Goal: Information Seeking & Learning: Obtain resource

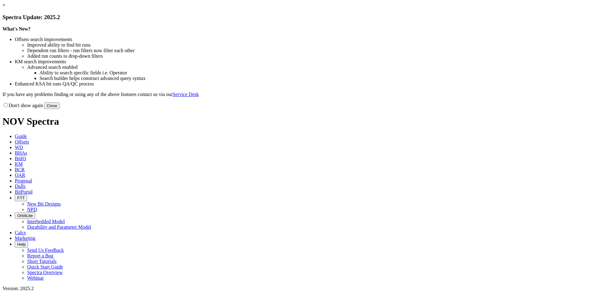
click at [5, 8] on link "×" at bounding box center [3, 4] width 3 height 5
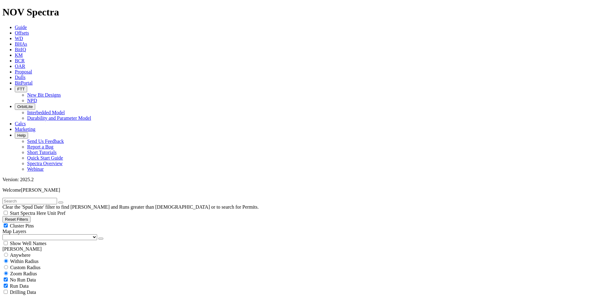
click at [31, 216] on button "Reset Filters" at bounding box center [16, 219] width 28 height 6
type input "[DATE]"
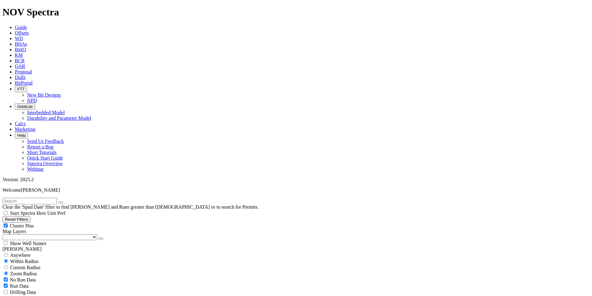
select select "9.875"
checkbox input "false"
select select "? number:9.875 ?"
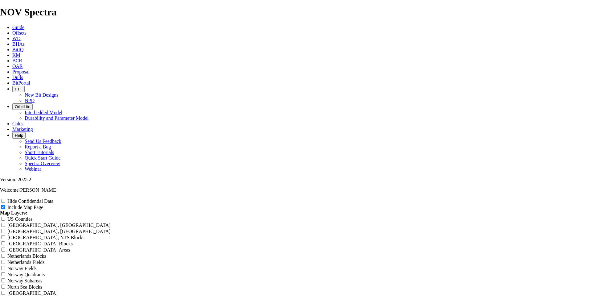
scroll to position [1573, 0]
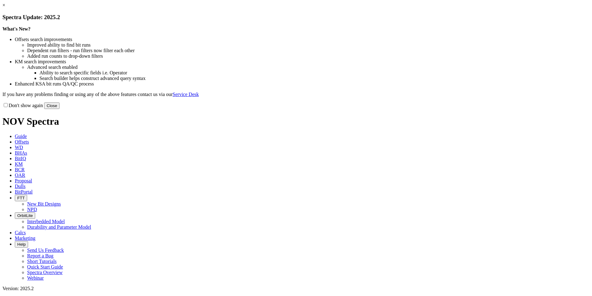
click at [60, 109] on button "Close" at bounding box center [51, 105] width 15 height 6
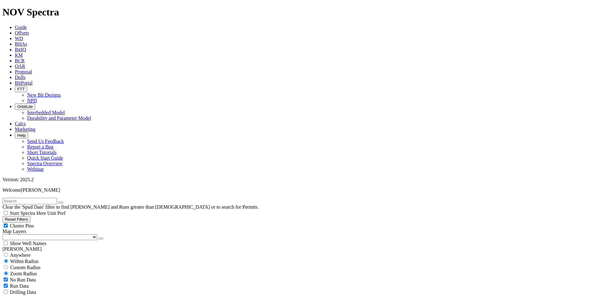
click at [17, 104] on icon "button" at bounding box center [17, 106] width 0 height 5
click at [15, 47] on icon at bounding box center [15, 49] width 0 height 5
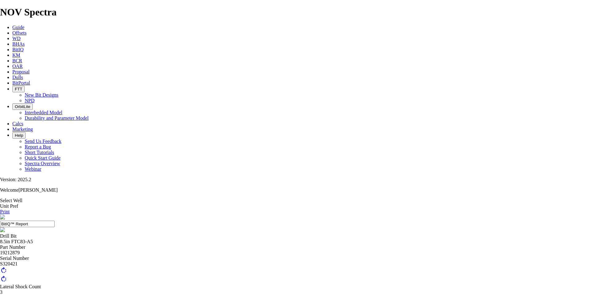
click at [23, 121] on span "Calcs" at bounding box center [17, 123] width 11 height 5
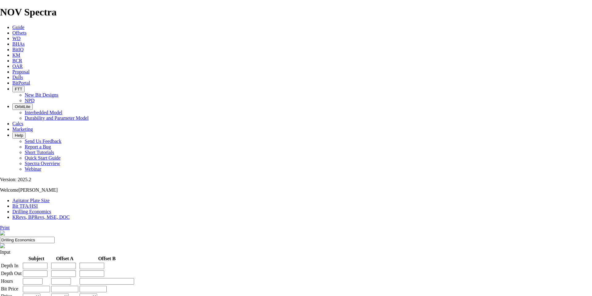
click at [30, 104] on span "OrbitLite" at bounding box center [22, 106] width 15 height 5
click at [49, 198] on link "Agitator Plate Size" at bounding box center [30, 200] width 37 height 5
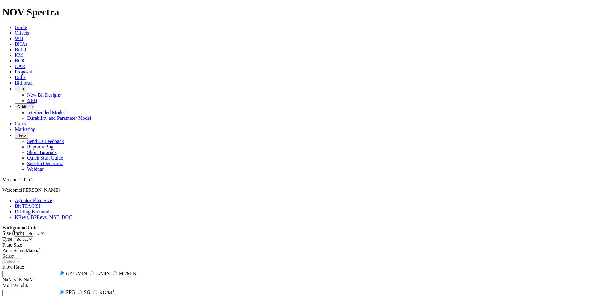
click at [40, 203] on link "Bit TFA/HSI" at bounding box center [28, 205] width 26 height 5
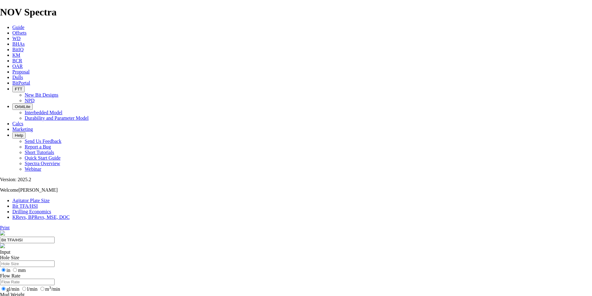
click at [51, 209] on link "Drilling Economics" at bounding box center [31, 211] width 39 height 5
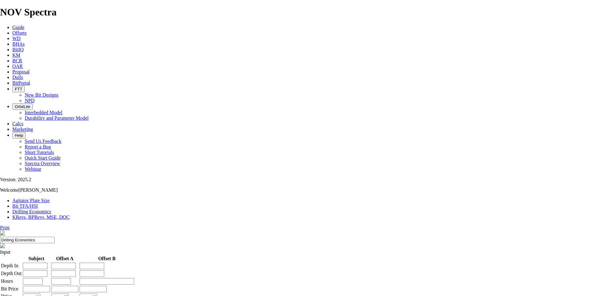
click at [70, 214] on link "KRevs, BPRevs, MSE, DOC" at bounding box center [40, 216] width 57 height 5
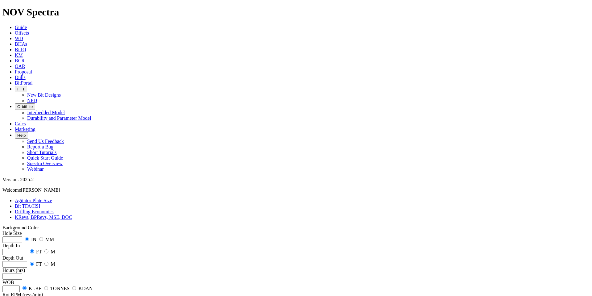
click at [17, 104] on icon "button" at bounding box center [17, 106] width 0 height 5
click at [65, 110] on link "Interbedded Model" at bounding box center [46, 112] width 38 height 5
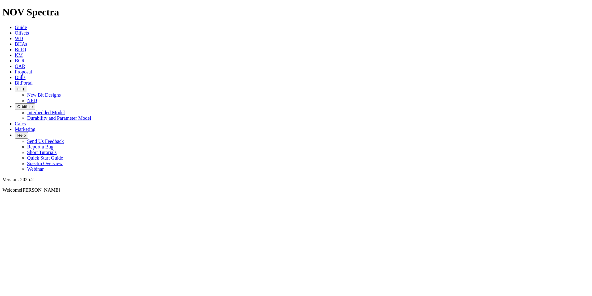
click at [29, 30] on span "Offsets" at bounding box center [22, 32] width 14 height 5
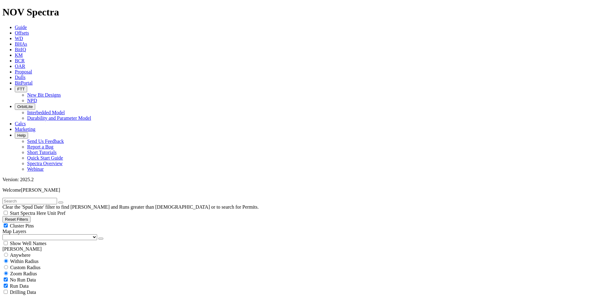
scroll to position [154, 0]
select select "9.875"
checkbox input "false"
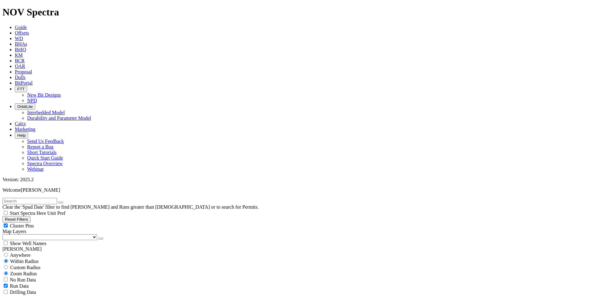
select select "? number:9.875 ?"
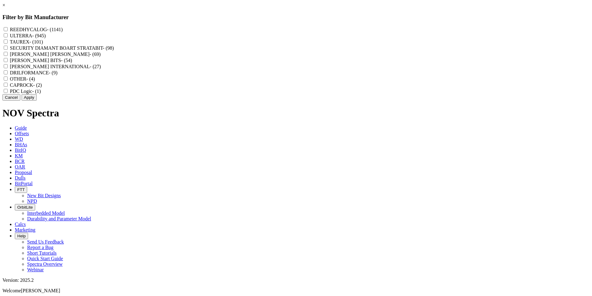
click at [63, 29] on label "REEDHYCALOG - (1141)" at bounding box center [36, 29] width 53 height 5
click at [8, 29] on input "REEDHYCALOG - (1141)" at bounding box center [6, 29] width 4 height 4
checkbox input "true"
click at [8, 37] on input "ULTERRA - (945)" at bounding box center [6, 35] width 4 height 4
checkbox input "true"
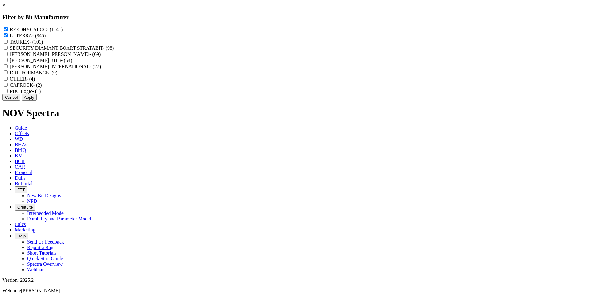
click at [37, 101] on button "Apply" at bounding box center [29, 97] width 15 height 6
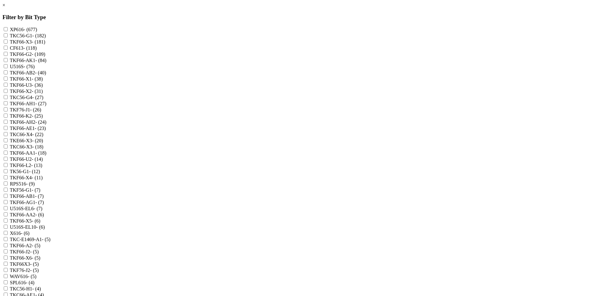
click at [8, 30] on input "XP616 - (677)" at bounding box center [6, 29] width 4 height 4
checkbox input "true"
click at [8, 155] on input "TKF66-AA1 - (18)" at bounding box center [6, 153] width 4 height 4
checkbox input "true"
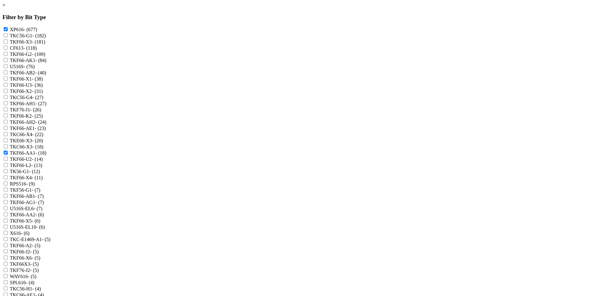
click at [8, 204] on input "TKF66-AG1 - (7)" at bounding box center [6, 202] width 4 height 4
checkbox input "true"
click at [8, 216] on input "TKF66-AA2 - (6)" at bounding box center [6, 214] width 4 height 4
checkbox input "true"
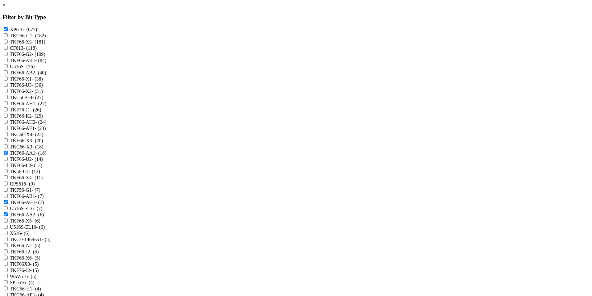
click at [8, 274] on input "WAV616 - (5)" at bounding box center [6, 276] width 4 height 4
checkbox input "true"
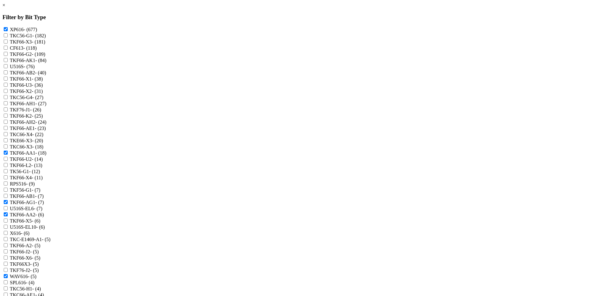
scroll to position [308, 0]
checkbox input "true"
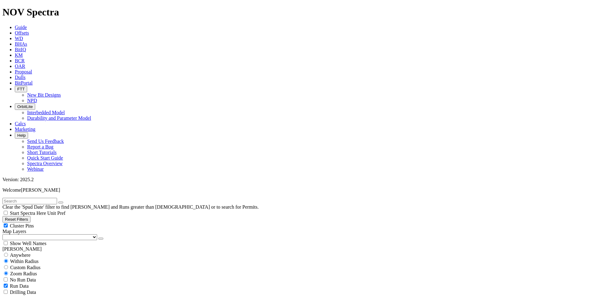
scroll to position [216, 0]
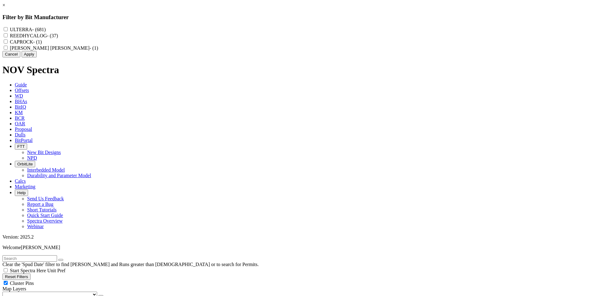
click at [58, 37] on label "REEDHYCALOG - (37)" at bounding box center [34, 35] width 48 height 5
click at [8, 37] on input "REEDHYCALOG - (37)" at bounding box center [6, 35] width 4 height 4
checkbox input "true"
click at [37, 57] on button "Apply" at bounding box center [29, 54] width 15 height 6
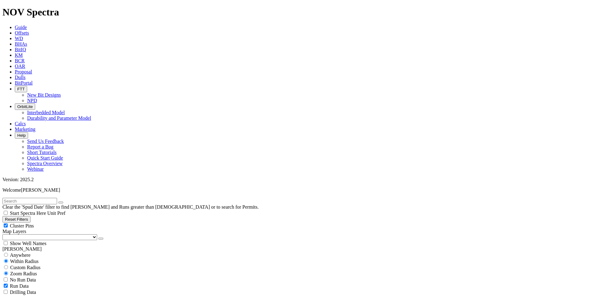
scroll to position [494, 0]
type input "10"
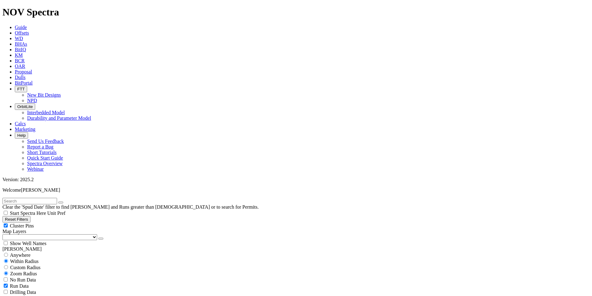
scroll to position [463, 0]
type input "1000"
type input "3500"
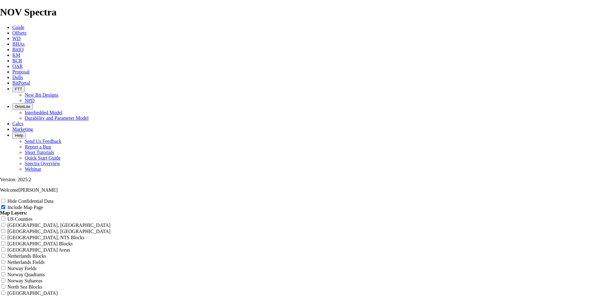
drag, startPoint x: 358, startPoint y: 42, endPoint x: 235, endPoint y: 46, distance: 123.4
type input "R"
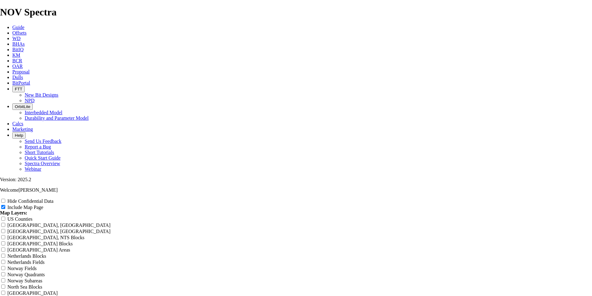
type input "R"
type input "Re"
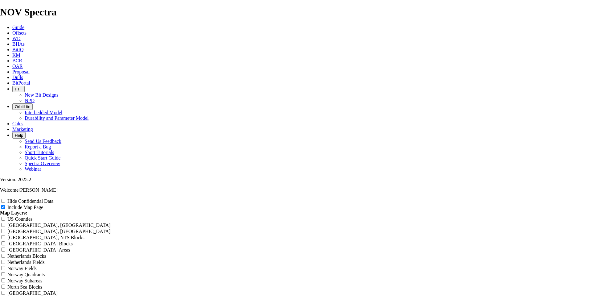
type input "Re"
type input "Ree"
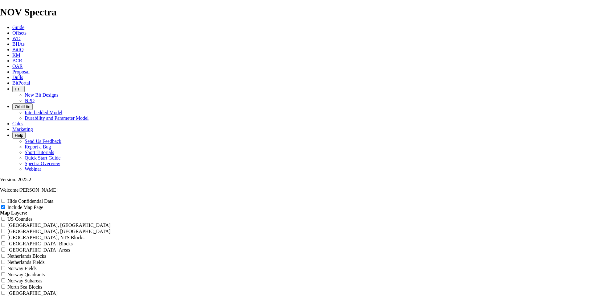
type input "Ree"
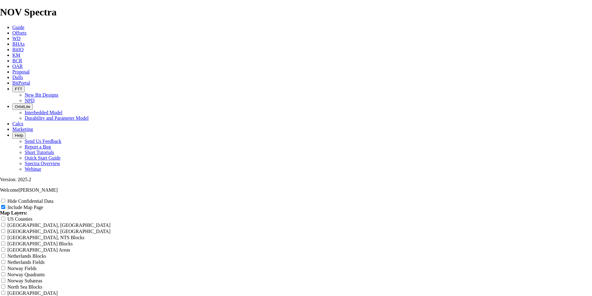
type input "[PERSON_NAME]"
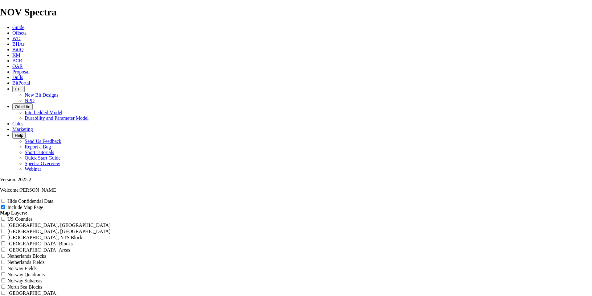
type input "[PERSON_NAME]"
type input "[PERSON_NAME] 9"
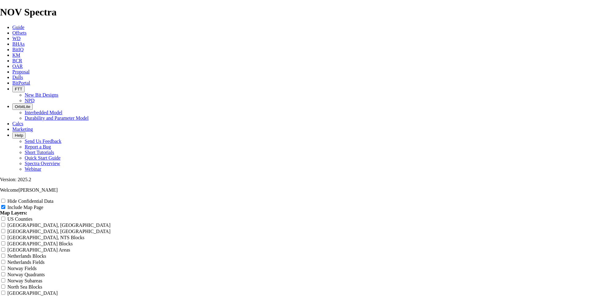
type input "[PERSON_NAME] 9"
type input "[PERSON_NAME] 9-"
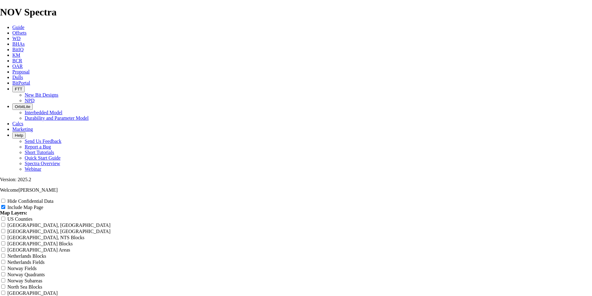
type input "[PERSON_NAME] 9-"
type input "[PERSON_NAME] 9-7"
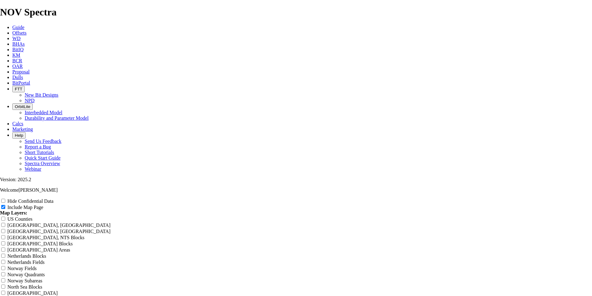
type input "[PERSON_NAME] 9-7"
type input "[PERSON_NAME] 9-7/"
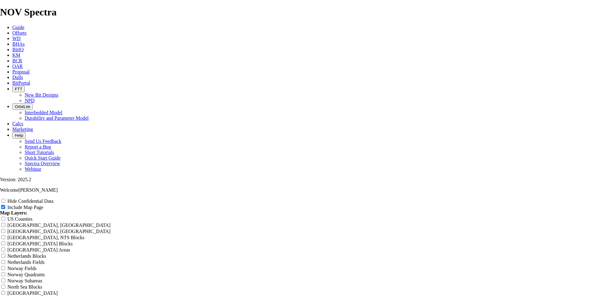
type input "[PERSON_NAME] 9-7/"
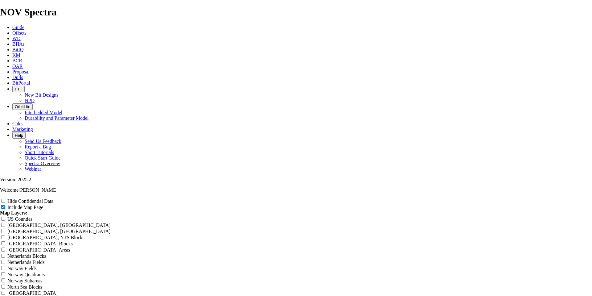
type input "[PERSON_NAME] 9-7/8"
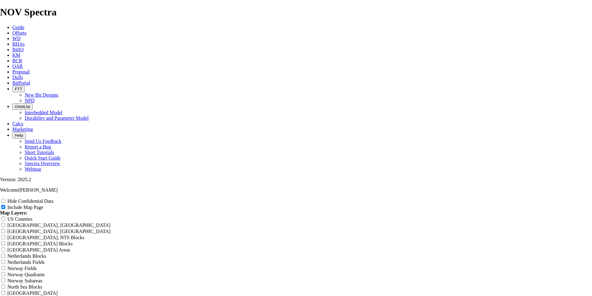
type input "[PERSON_NAME] 9-7/8"
type input "[PERSON_NAME] 9-7/8""
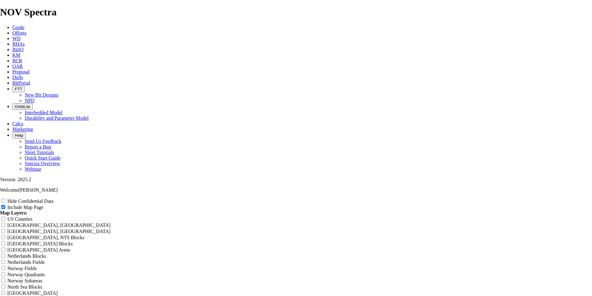
type input "[PERSON_NAME] 9-7/8""
type input "[PERSON_NAME] 9-7/8" T"
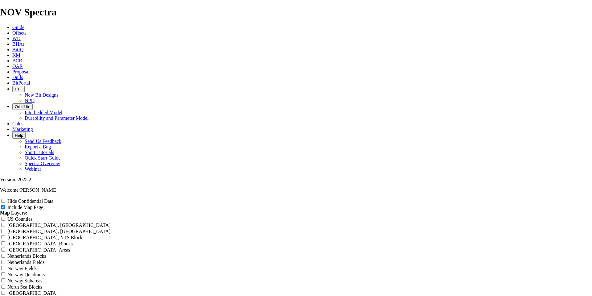
type input "[PERSON_NAME] 9-7/8" T"
type input "[PERSON_NAME] 9-7/8" TK"
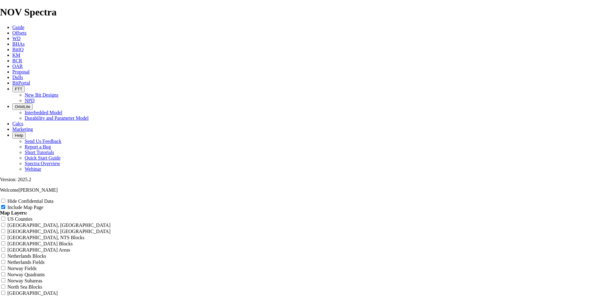
type input "[PERSON_NAME] 9-7/8" TK"
type input "[PERSON_NAME] 9-7/8" TKF"
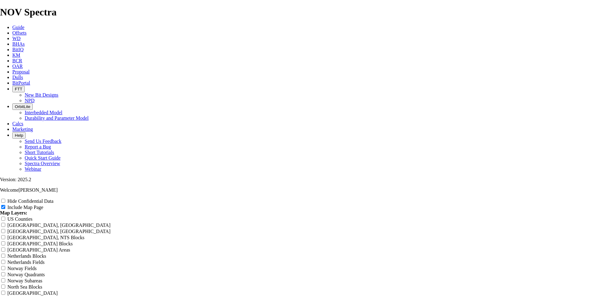
type input "[PERSON_NAME] 9-7/8" TKF"
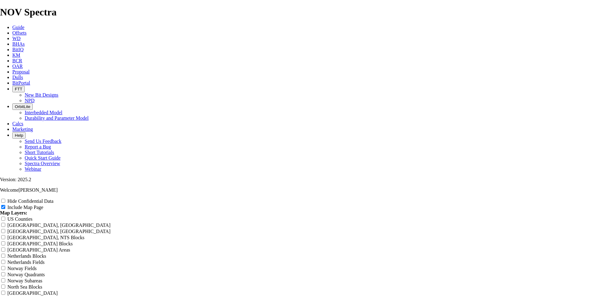
type input "[PERSON_NAME] 9-7/8" TKF6"
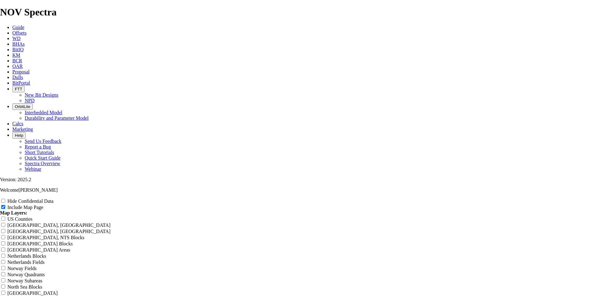
type input "[PERSON_NAME] 9-7/8" TKF6"
type input "[PERSON_NAME] 9-7/8" TKF66"
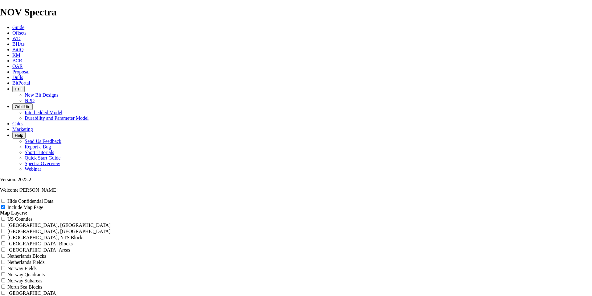
type input "[PERSON_NAME] 9-7/8" TKF66"
type input "[PERSON_NAME] 9-7/8" TKF66-"
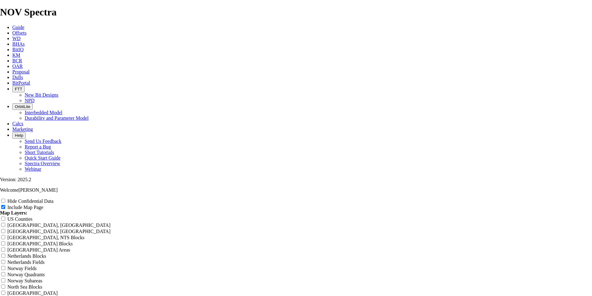
type input "[PERSON_NAME] 9-7/8" TKF66-"
type input "[PERSON_NAME] 9-7/8" TKF66-A"
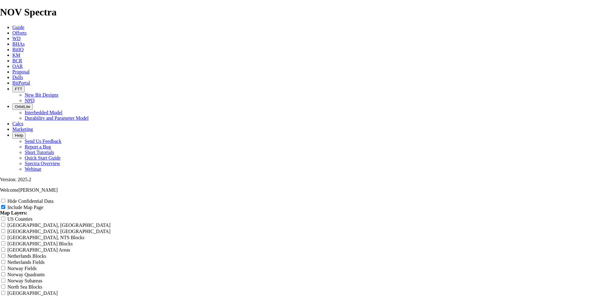
type input "[PERSON_NAME] 9-7/8" TKF66-A"
type input "[PERSON_NAME] 9-7/8" TKF66-AA"
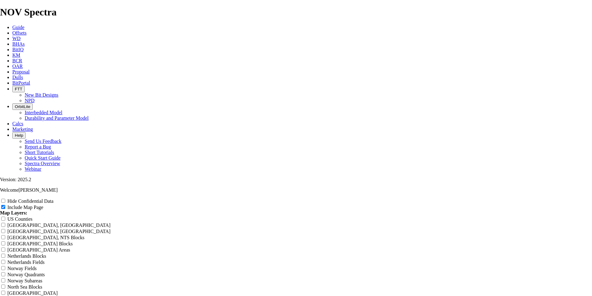
type input "[PERSON_NAME] 9-7/8" TKF66-AA"
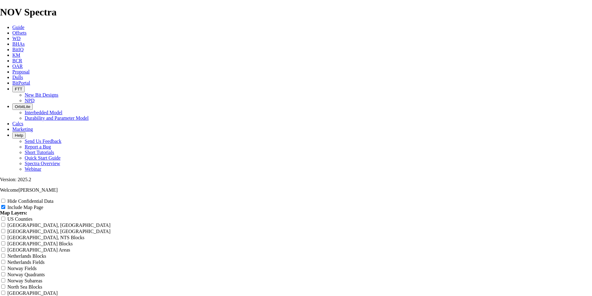
type input "[PERSON_NAME] 9-7/8" TKF66-AA,"
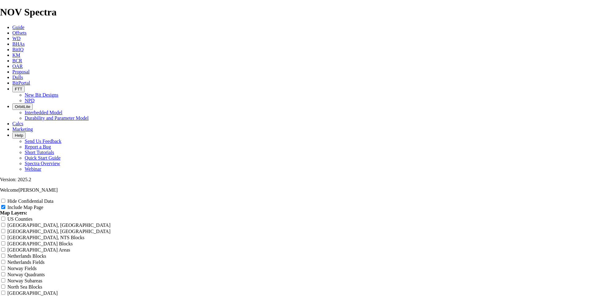
type input "[PERSON_NAME] 9-7/8" TKF66-AA,"
type input "[PERSON_NAME] 9-7/8" TKF66-AA,A"
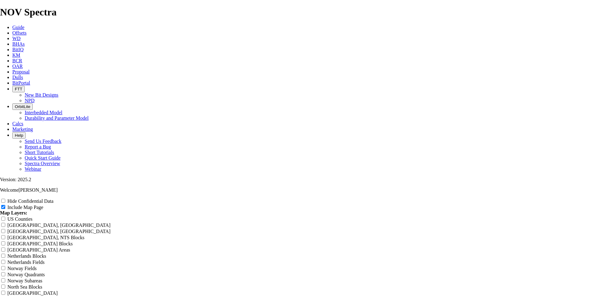
type input "[PERSON_NAME] 9-7/8" TKF66-AA,A"
type input "[PERSON_NAME] 9-7/8" TKF66-AA,AG"
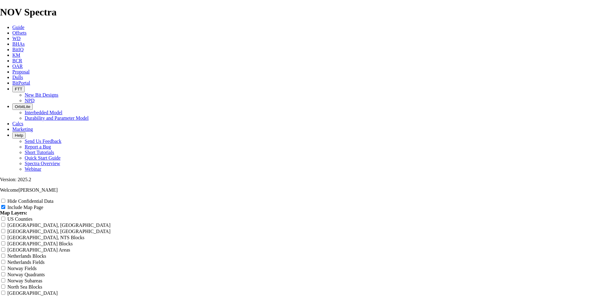
type input "[PERSON_NAME] 9-7/8" TKF66-AA,AG"
type input "[PERSON_NAME] 9-7/8" TKF66-AA,AG,"
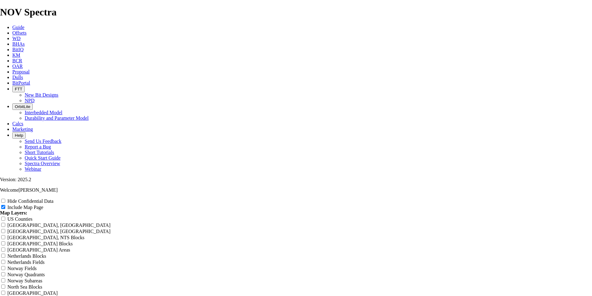
type input "[PERSON_NAME] 9-7/8" TKF66-AA,AG,"
type input "[PERSON_NAME] 9-7/8" TKF66-AA,AG,A"
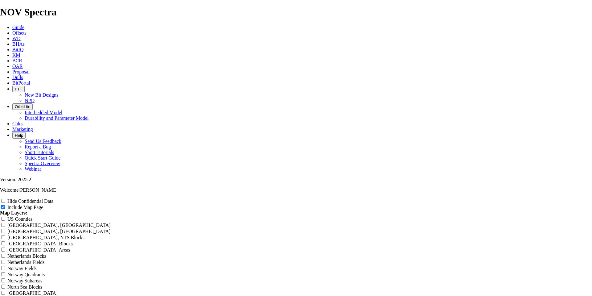
type input "[PERSON_NAME] 9-7/8" TKF66-AA,AG,A"
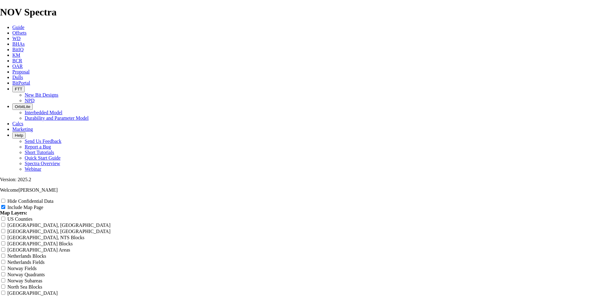
type input "[PERSON_NAME] 9-7/8" TKF66-AA,AG,AL"
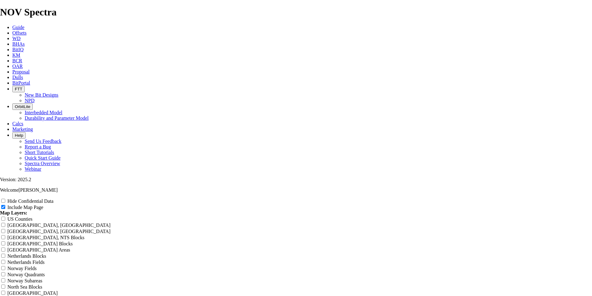
type input "[PERSON_NAME] 9-7/8" TKF66-AA,AG,AL"
click at [27, 30] on span "Offsets" at bounding box center [19, 32] width 14 height 5
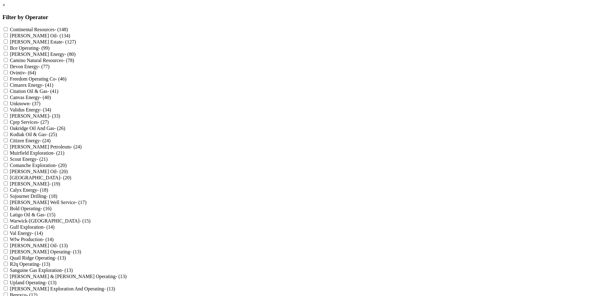
click at [8, 35] on Oil "[PERSON_NAME] Oil - (134)" at bounding box center [6, 35] width 4 height 4
checkbox Oil "true"
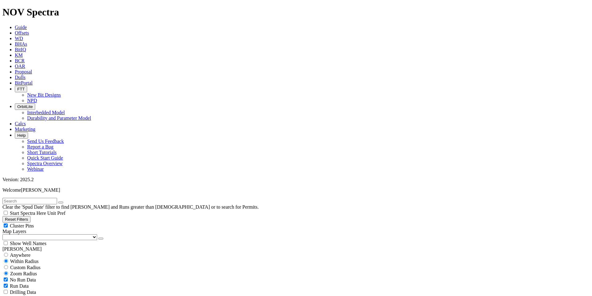
scroll to position [185, 0]
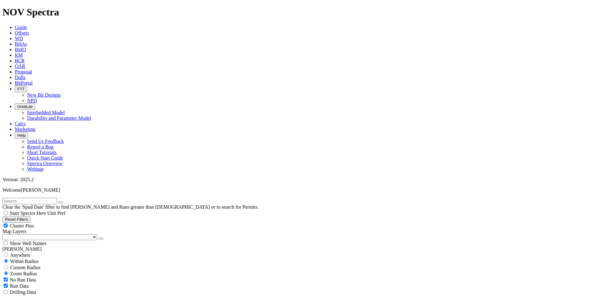
scroll to position [185, 0]
